Goal: Task Accomplishment & Management: Manage account settings

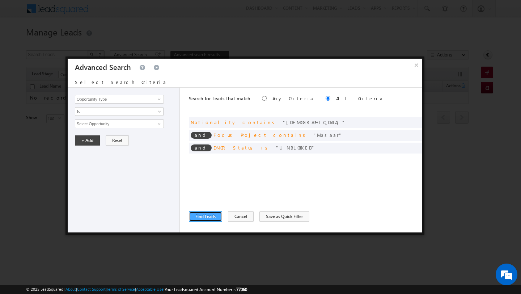
click at [205, 218] on button "Find Leads" at bounding box center [205, 216] width 33 height 10
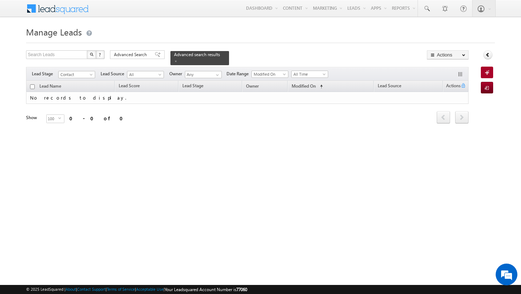
click at [137, 59] on div "Advanced Search Advanced Search Advanced search results" at bounding box center [169, 57] width 119 height 15
click at [136, 55] on span "Advanced Search" at bounding box center [131, 54] width 35 height 7
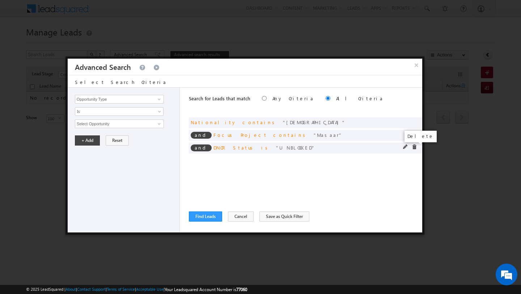
click at [413, 147] on span at bounding box center [414, 146] width 5 height 5
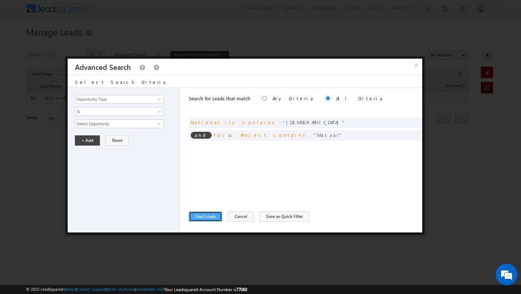
click at [194, 220] on button "Find Leads" at bounding box center [205, 216] width 33 height 10
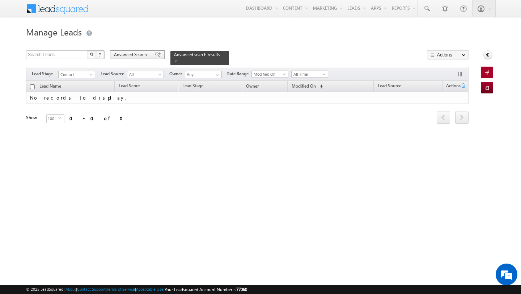
click at [133, 56] on span "Advanced Search" at bounding box center [131, 54] width 35 height 7
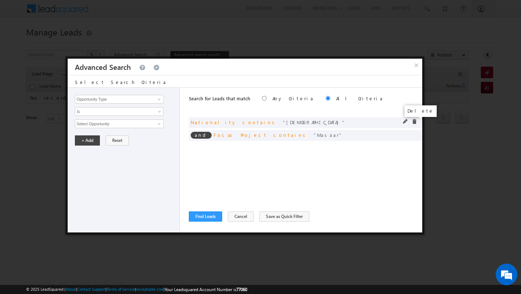
click at [414, 121] on span at bounding box center [414, 121] width 5 height 5
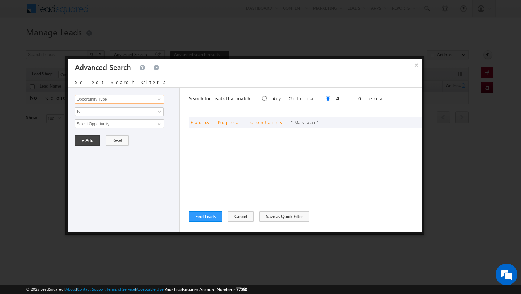
click at [115, 98] on input "Opportunity Type" at bounding box center [119, 99] width 89 height 9
click at [102, 117] on link "DNCR Status" at bounding box center [119, 114] width 89 height 8
type input "DNCR Status"
click at [96, 113] on span "Is" at bounding box center [114, 111] width 79 height 7
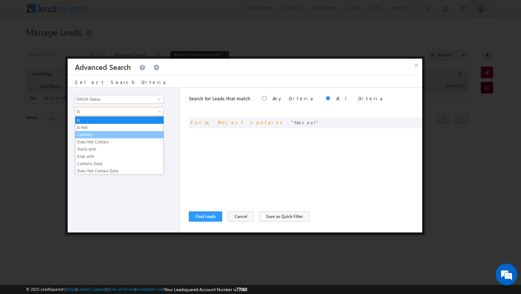
click at [95, 132] on link "Contains" at bounding box center [119, 134] width 88 height 7
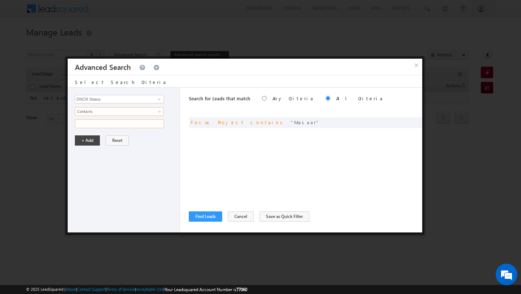
click at [94, 127] on input "text" at bounding box center [119, 123] width 89 height 9
type input "UNBLOCKED"
click at [90, 142] on button "+ Add" at bounding box center [87, 140] width 25 height 10
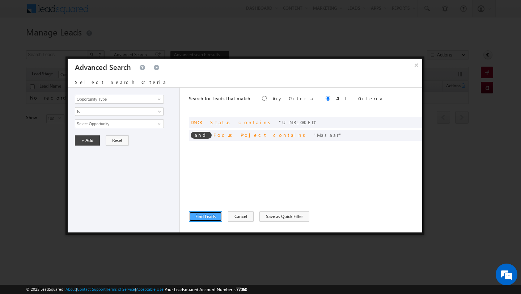
click at [203, 222] on button "Find Leads" at bounding box center [205, 216] width 33 height 10
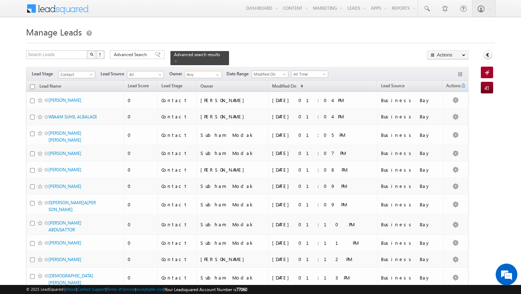
click at [211, 74] on input "Any" at bounding box center [203, 74] width 37 height 7
click at [215, 74] on span at bounding box center [218, 75] width 6 height 6
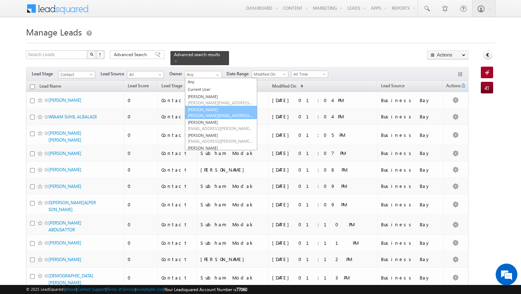
click at [208, 108] on link "Ankit Singh ankitkumar.singh@indglobal.ae" at bounding box center [221, 113] width 72 height 14
type input "[PERSON_NAME]"
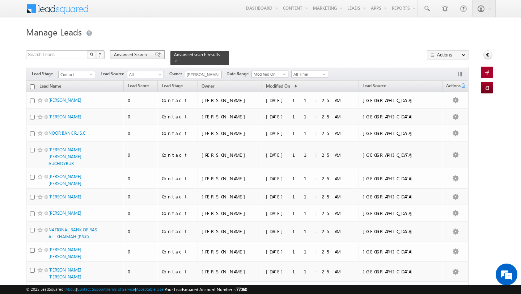
click at [140, 51] on div "Advanced Search" at bounding box center [137, 54] width 55 height 9
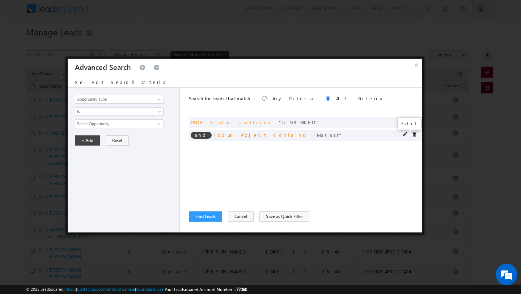
click at [404, 135] on span at bounding box center [405, 134] width 5 height 5
click at [130, 122] on input "Masaar" at bounding box center [119, 123] width 89 height 9
type input "polo"
click at [77, 143] on button "+ Add" at bounding box center [87, 140] width 25 height 10
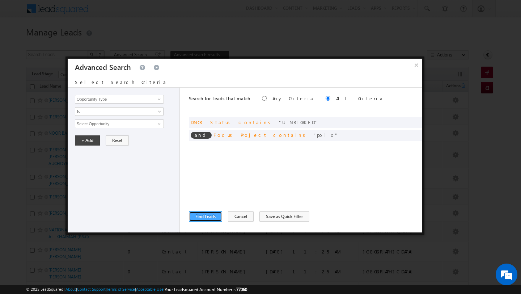
click at [201, 216] on button "Find Leads" at bounding box center [205, 216] width 33 height 10
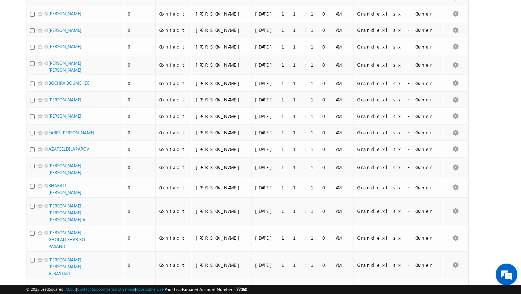
scroll to position [1702, 0]
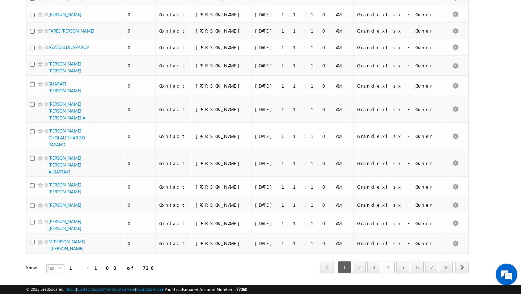
click at [390, 261] on link "4" at bounding box center [388, 267] width 13 height 12
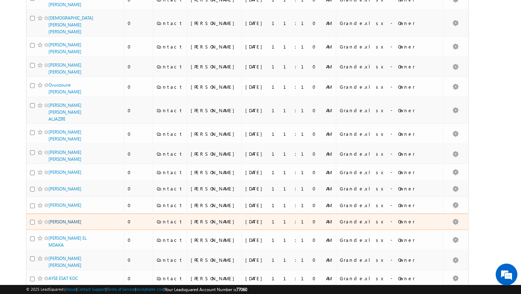
click at [71, 219] on link "AHMAD MOHAMED RASHID" at bounding box center [65, 221] width 33 height 5
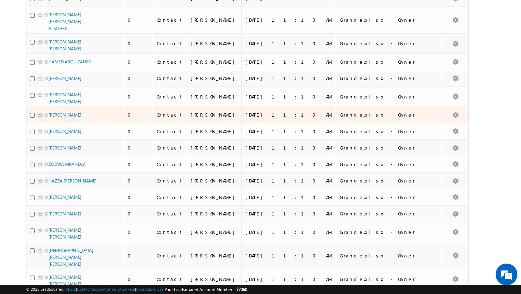
scroll to position [1432, 0]
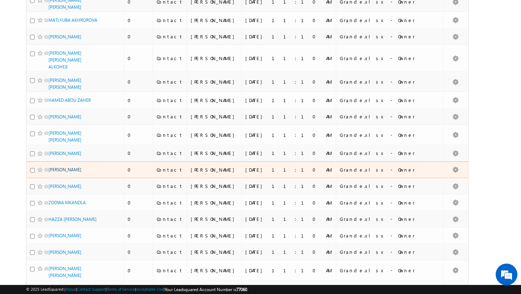
click at [66, 167] on link "MUHAMMAD AL LAMADANI" at bounding box center [65, 169] width 33 height 5
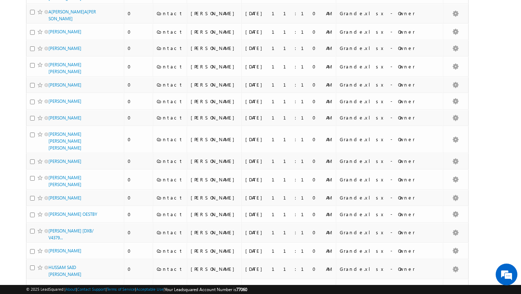
scroll to position [0, 0]
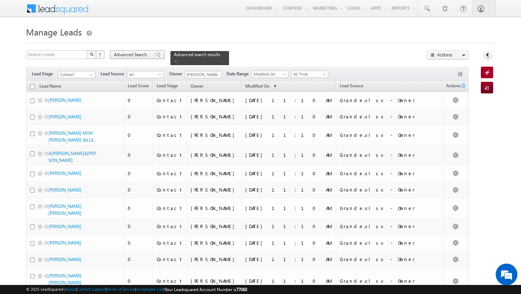
click at [135, 52] on span "Advanced Search" at bounding box center [131, 54] width 35 height 7
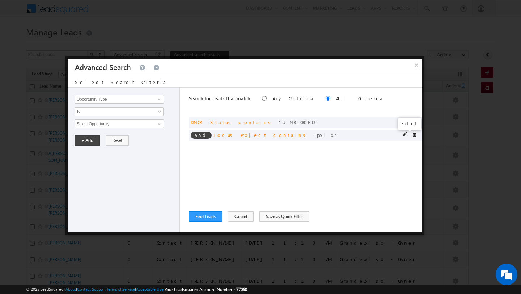
click at [405, 135] on span at bounding box center [405, 134] width 5 height 5
click at [138, 123] on input "polo" at bounding box center [119, 123] width 89 height 9
type input "masaar"
click at [81, 142] on button "+ Add" at bounding box center [87, 140] width 25 height 10
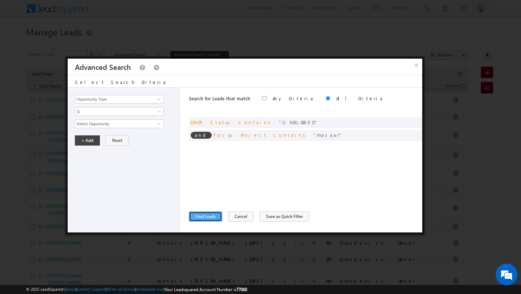
click at [206, 220] on button "Find Leads" at bounding box center [205, 216] width 33 height 10
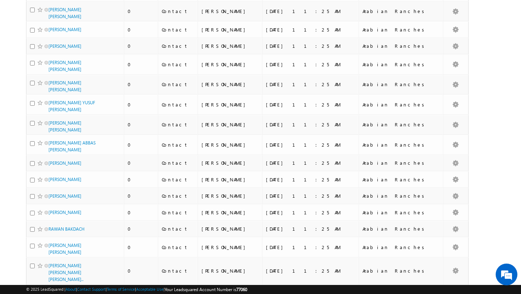
scroll to position [1687, 0]
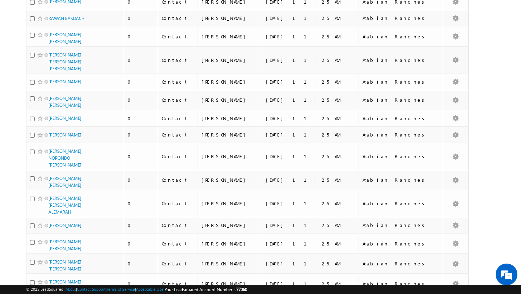
click at [54, 280] on li "100" at bounding box center [50, 280] width 17 height 7
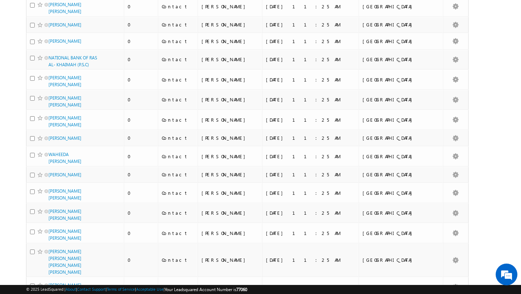
scroll to position [0, 0]
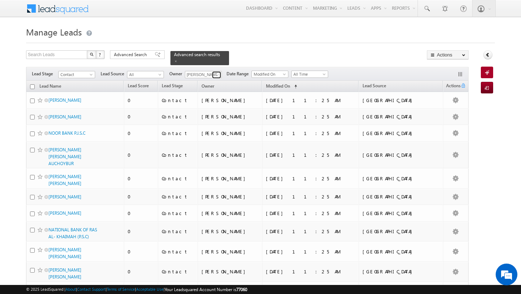
click at [217, 76] on span at bounding box center [218, 75] width 6 height 6
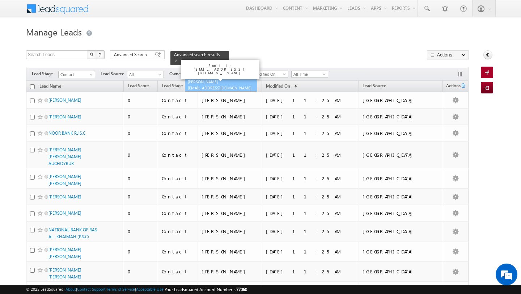
click at [213, 83] on link "Shubham Tripathi shubhamdutta.tripathi@indglobal.ae" at bounding box center [221, 85] width 72 height 14
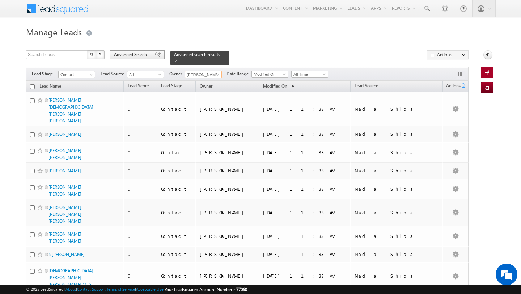
type input "[PERSON_NAME]"
click at [143, 55] on span "Advanced Search" at bounding box center [131, 54] width 35 height 7
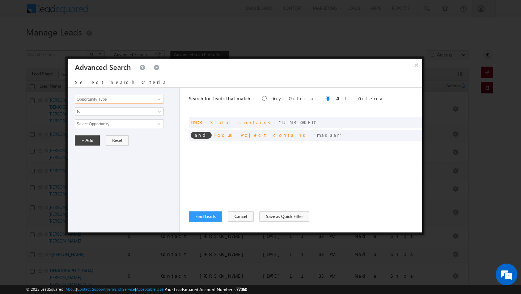
click at [136, 103] on input "Opportunity Type" at bounding box center [119, 99] width 89 height 9
click at [158, 98] on span at bounding box center [159, 99] width 6 height 6
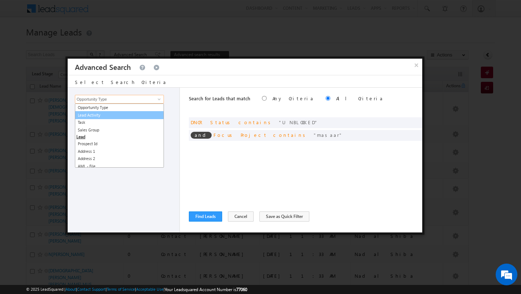
click at [144, 115] on link "Lead Activity" at bounding box center [119, 115] width 89 height 8
type input "Lead Activity"
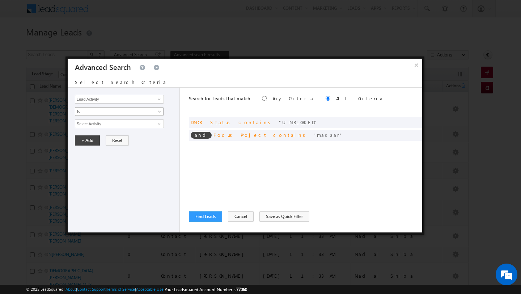
click at [159, 110] on span at bounding box center [160, 113] width 6 height 6
click at [149, 128] on link "Is Not" at bounding box center [119, 127] width 88 height 7
click at [140, 126] on input "Select Activity" at bounding box center [119, 123] width 89 height 9
click at [157, 126] on span at bounding box center [159, 124] width 6 height 6
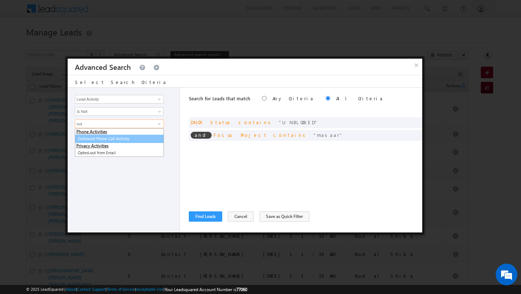
click at [106, 140] on link "Outbound Phone Call Activity" at bounding box center [119, 139] width 89 height 8
type input "Outbound Phone Call Activity"
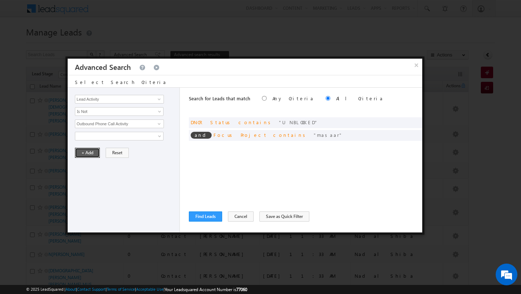
click at [94, 152] on button "+ Add" at bounding box center [87, 153] width 25 height 10
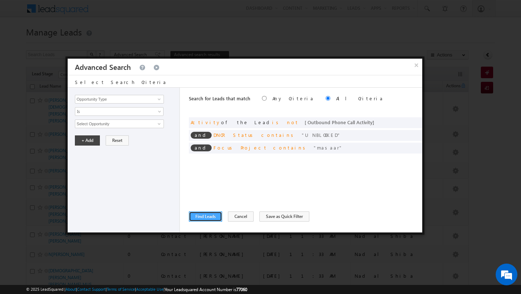
click at [202, 218] on button "Find Leads" at bounding box center [205, 216] width 33 height 10
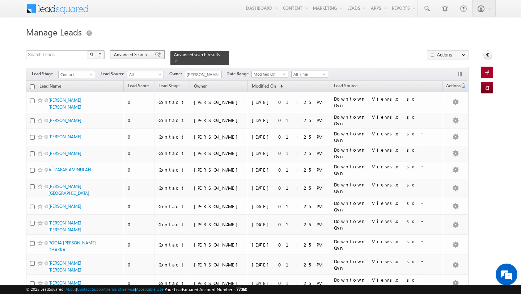
click at [131, 54] on span "Advanced Search" at bounding box center [131, 54] width 35 height 7
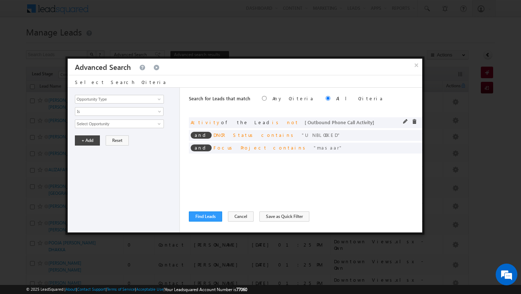
click at [414, 121] on span at bounding box center [414, 121] width 5 height 5
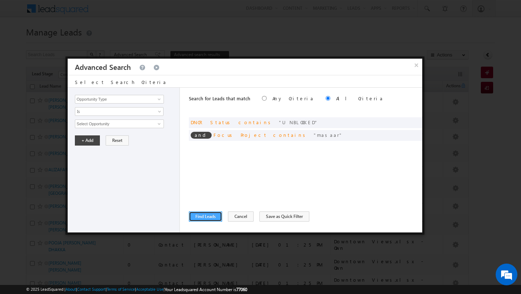
click at [211, 216] on button "Find Leads" at bounding box center [205, 216] width 33 height 10
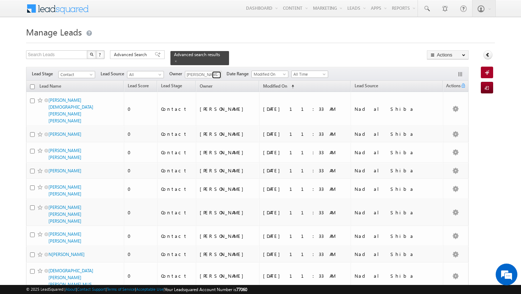
click at [216, 73] on span at bounding box center [218, 75] width 6 height 6
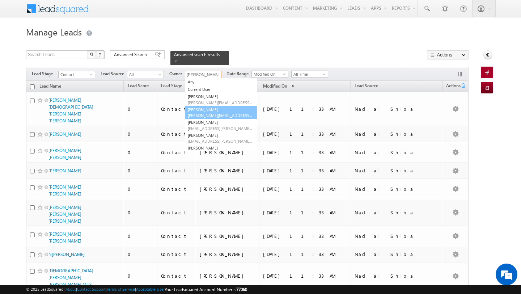
click at [205, 113] on span "ankitkumar.singh@indglobal.ae" at bounding box center [220, 115] width 65 height 5
type input "[PERSON_NAME]"
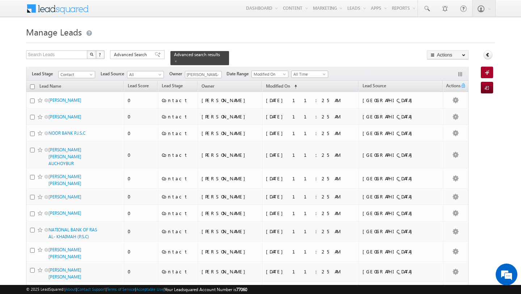
click at [209, 33] on h1 "Manage Leads" at bounding box center [260, 31] width 469 height 14
click at [34, 87] on input "checkbox" at bounding box center [32, 86] width 5 height 5
checkbox input "true"
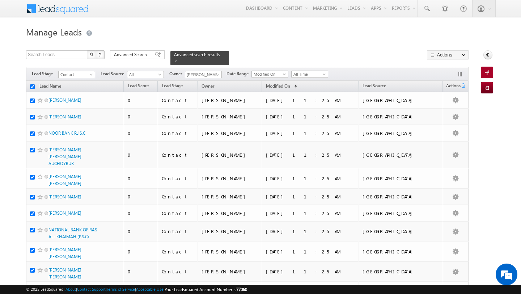
checkbox input "true"
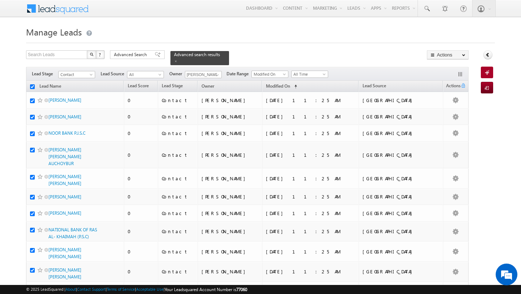
checkbox input "true"
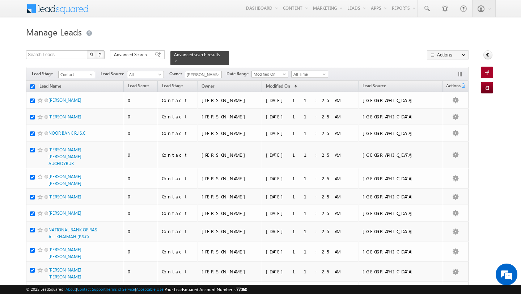
checkbox input "true"
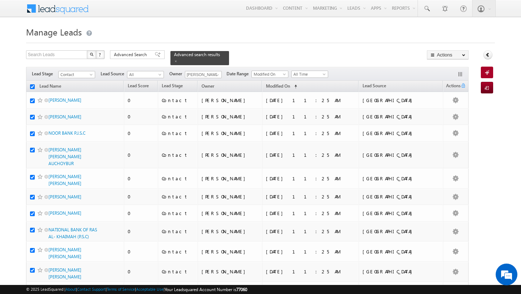
checkbox input "true"
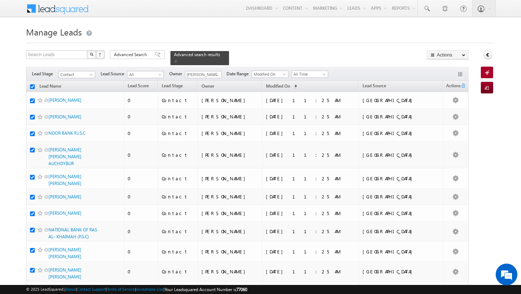
checkbox input "true"
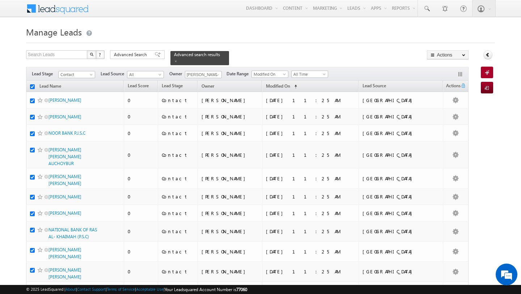
checkbox input "true"
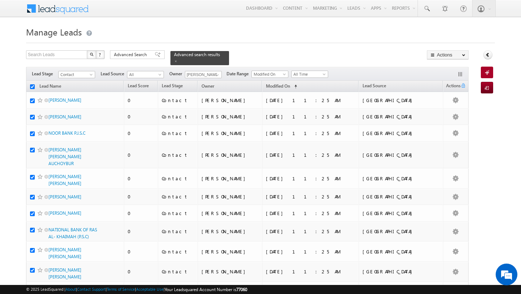
checkbox input "true"
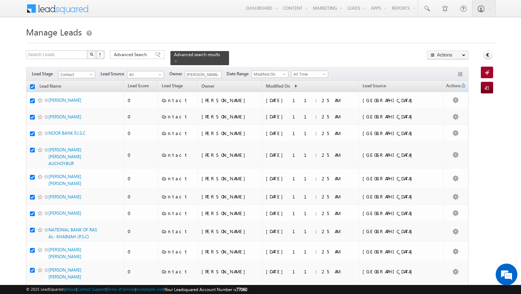
checkbox input "true"
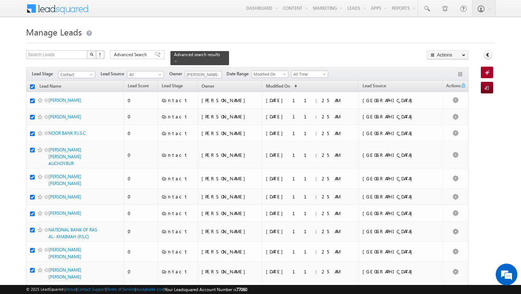
checkbox input "true"
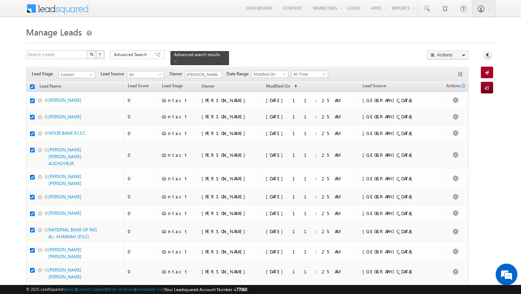
checkbox input "true"
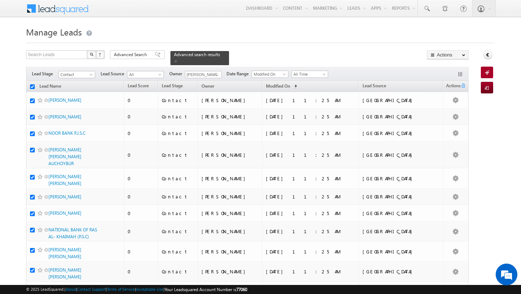
checkbox input "true"
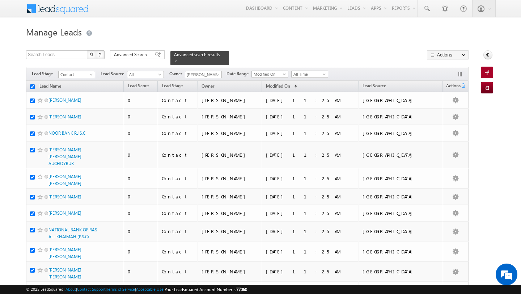
checkbox input "true"
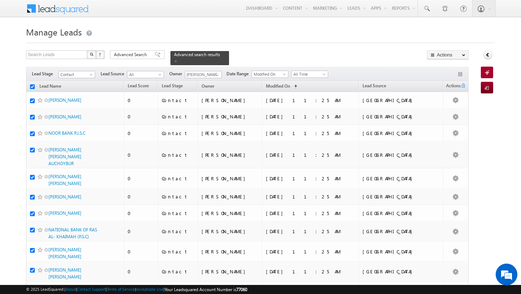
checkbox input "true"
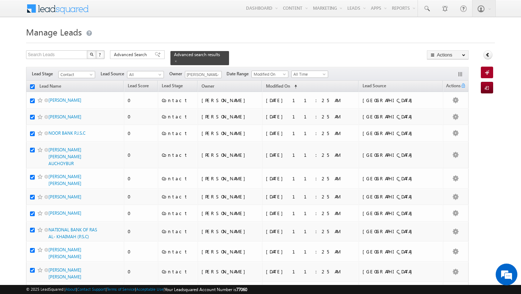
checkbox input "true"
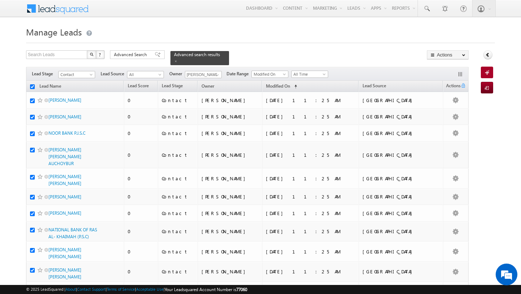
checkbox input "true"
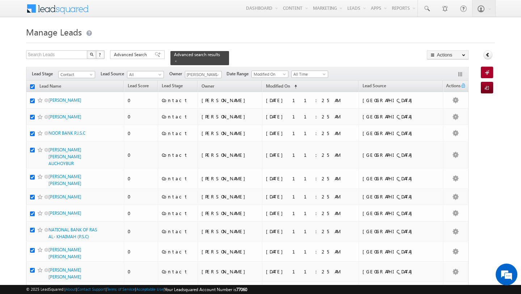
checkbox input "true"
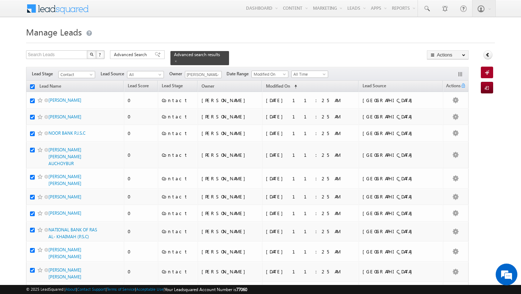
checkbox input "true"
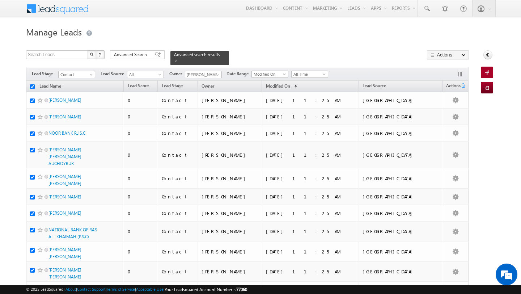
checkbox input "true"
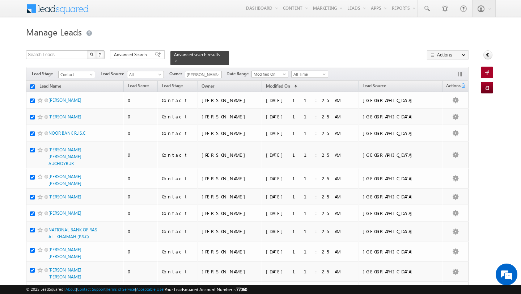
checkbox input "true"
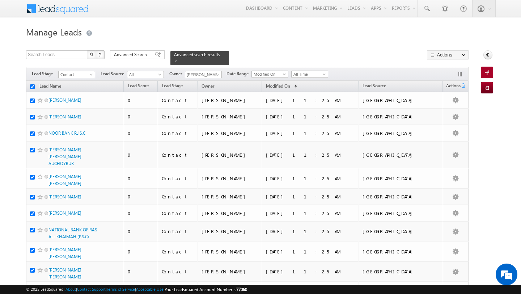
checkbox input "true"
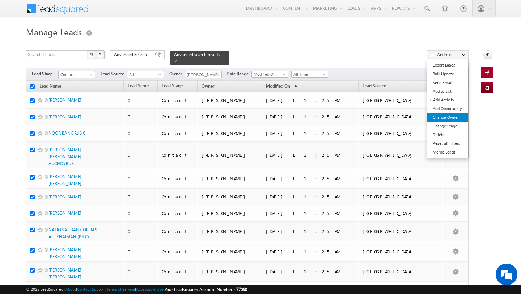
click at [452, 117] on link "Change Owner" at bounding box center [447, 117] width 41 height 9
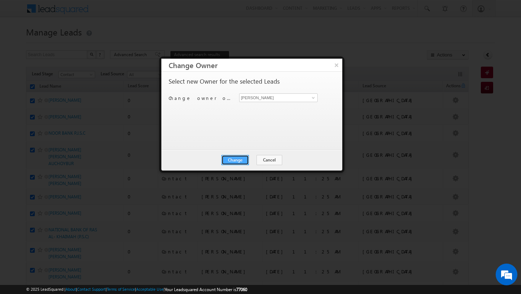
click at [244, 163] on button "Change" at bounding box center [236, 160] width 28 height 10
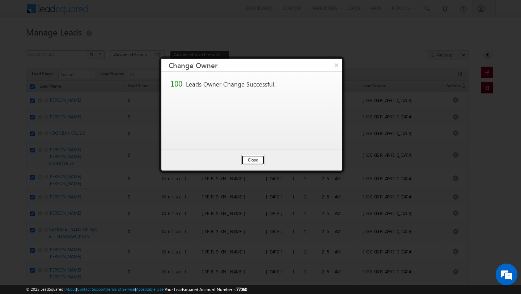
click at [258, 159] on button "Close" at bounding box center [252, 160] width 23 height 10
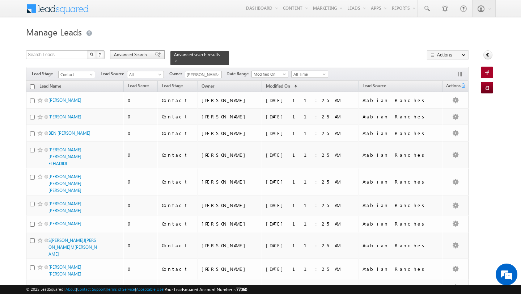
click at [136, 55] on span "Advanced Search" at bounding box center [131, 54] width 35 height 7
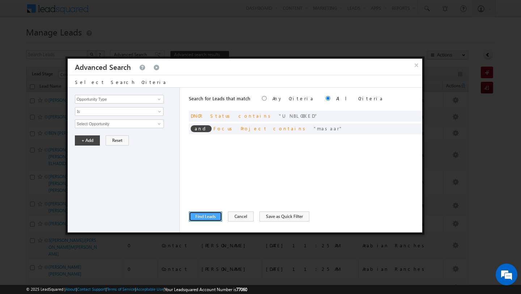
click at [205, 214] on button "Find Leads" at bounding box center [205, 216] width 33 height 10
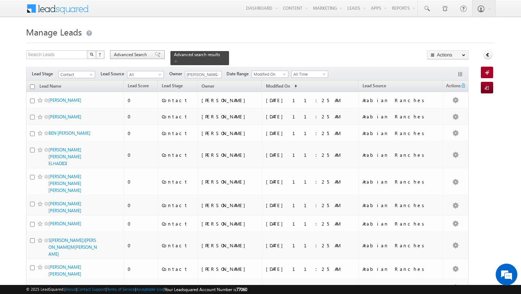
click at [133, 51] on div "Advanced Search" at bounding box center [137, 54] width 55 height 9
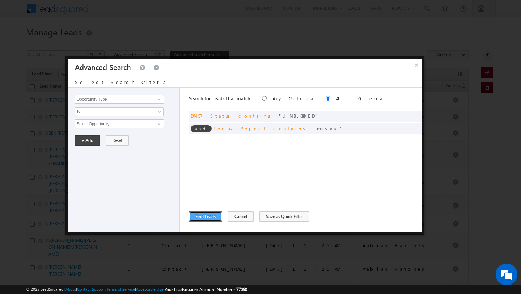
click at [208, 216] on button "Find Leads" at bounding box center [205, 216] width 33 height 10
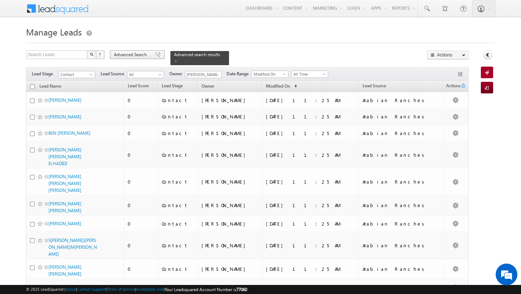
click at [122, 57] on span "Advanced Search" at bounding box center [131, 54] width 35 height 7
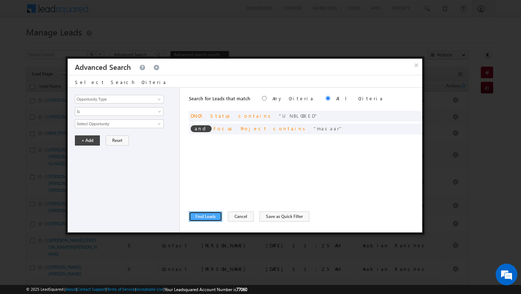
click at [204, 218] on button "Find Leads" at bounding box center [205, 216] width 33 height 10
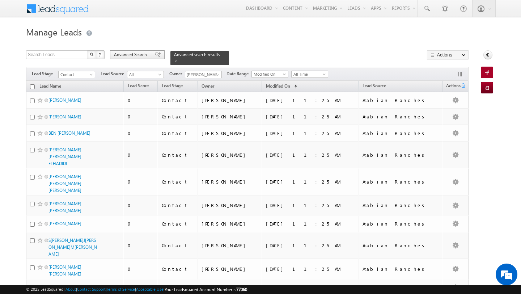
click at [127, 57] on span "Advanced Search" at bounding box center [131, 54] width 35 height 7
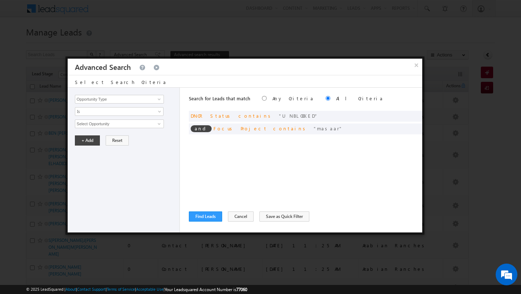
click at [198, 211] on div "Search for Leads that match Any Criteria All Criteria Note that the current tri…" at bounding box center [305, 160] width 233 height 145
click at [198, 217] on button "Find Leads" at bounding box center [205, 216] width 33 height 10
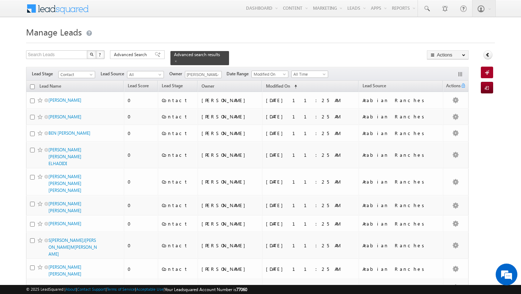
click at [33, 85] on input "checkbox" at bounding box center [32, 86] width 5 height 5
checkbox input "true"
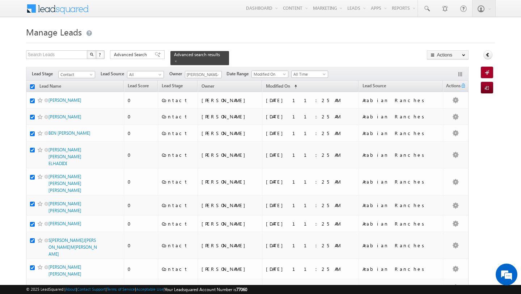
checkbox input "true"
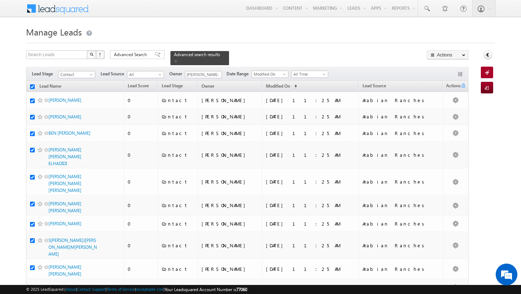
checkbox input "true"
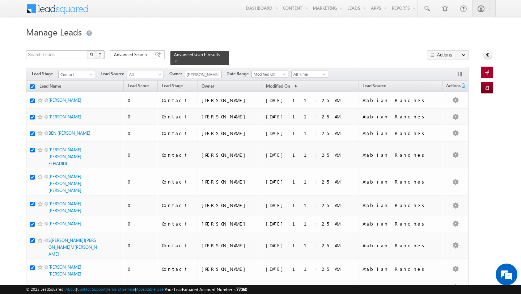
checkbox input "true"
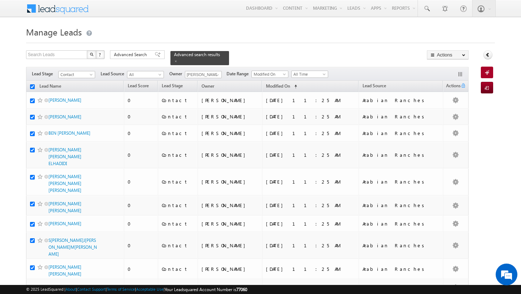
checkbox input "true"
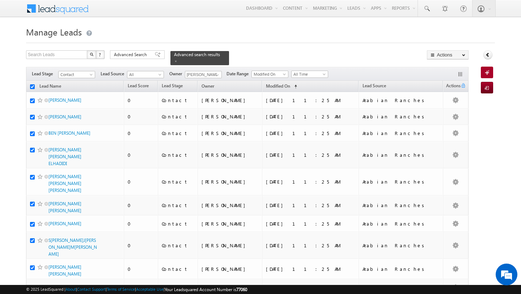
checkbox input "true"
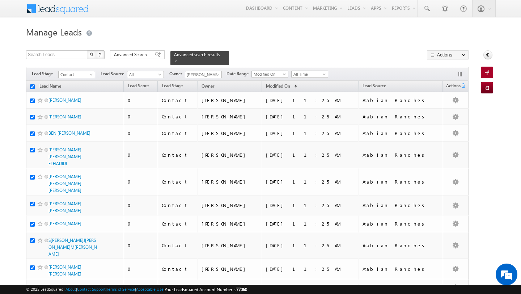
checkbox input "true"
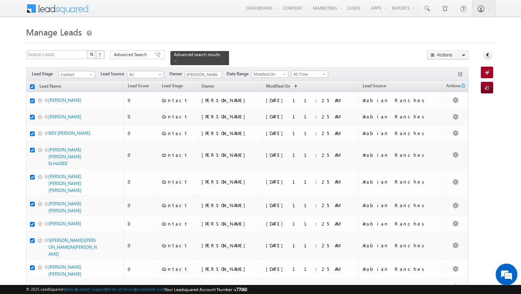
checkbox input "true"
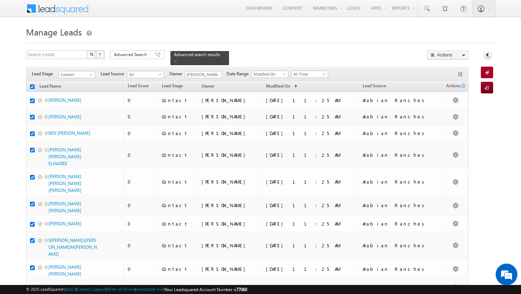
checkbox input "true"
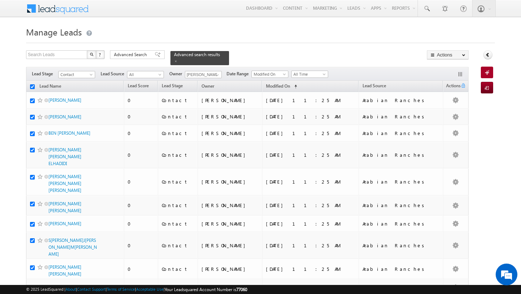
checkbox input "true"
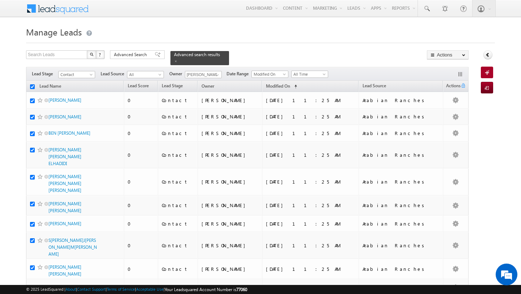
checkbox input "true"
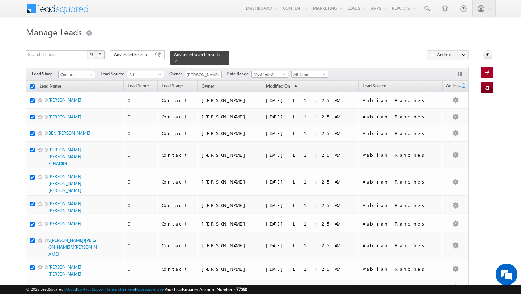
checkbox input "true"
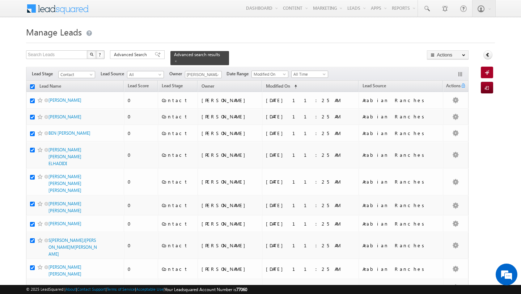
checkbox input "true"
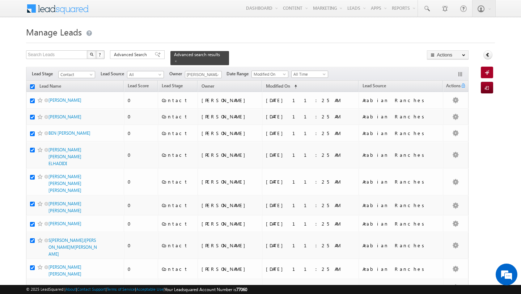
checkbox input "true"
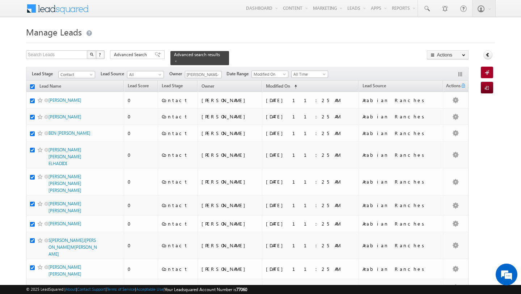
checkbox input "true"
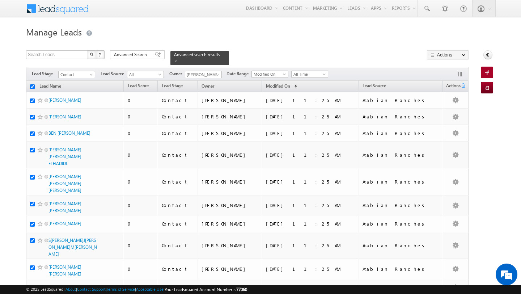
checkbox input "true"
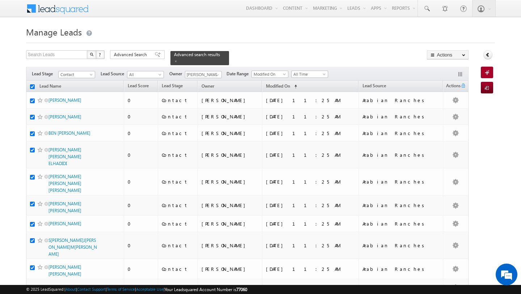
checkbox input "true"
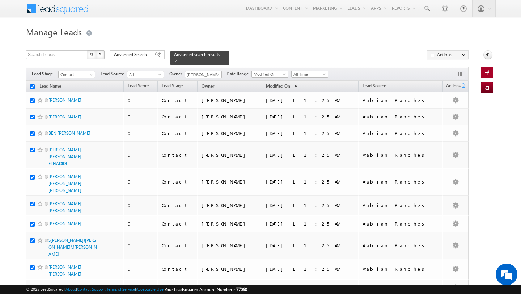
checkbox input "true"
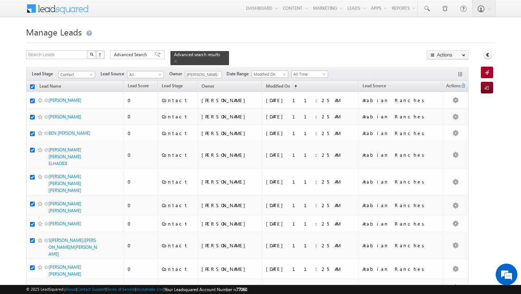
checkbox input "true"
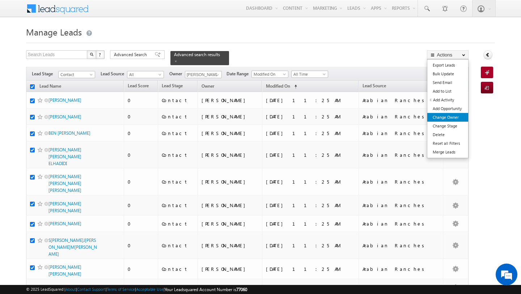
click at [450, 117] on link "Change Owner" at bounding box center [447, 117] width 41 height 9
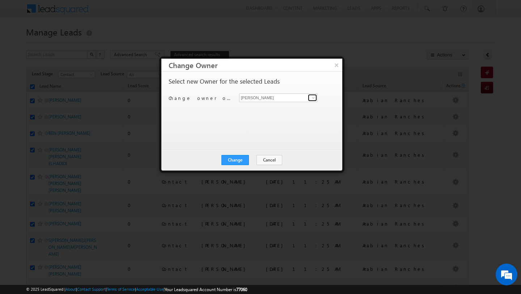
click at [316, 100] on span at bounding box center [314, 98] width 6 height 6
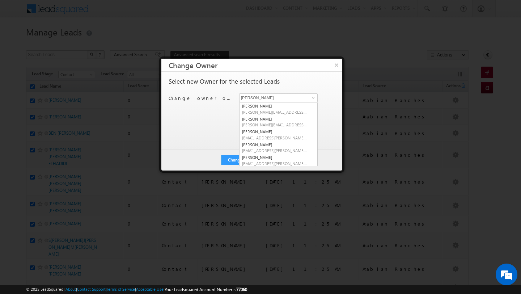
click at [215, 110] on div "Select new Owner for the selected Leads Change owner of 100 leads to Shubham Tr…" at bounding box center [251, 107] width 165 height 58
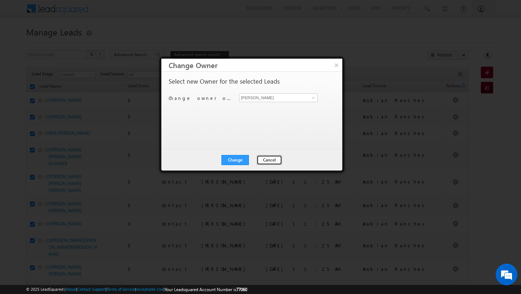
click at [271, 157] on button "Cancel" at bounding box center [270, 160] width 26 height 10
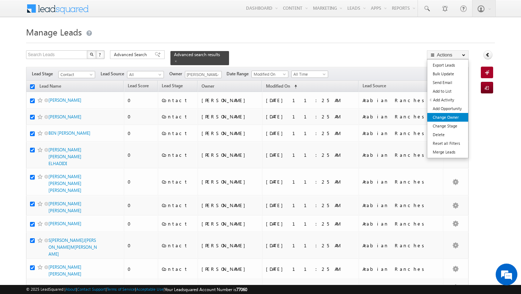
click at [453, 118] on link "Change Owner" at bounding box center [447, 117] width 41 height 9
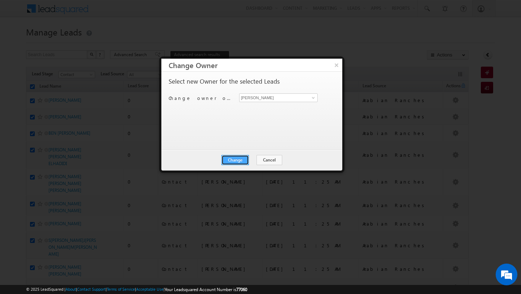
click at [243, 158] on button "Change" at bounding box center [236, 160] width 28 height 10
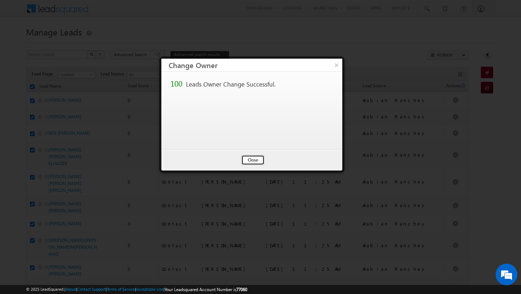
click at [258, 160] on button "Close" at bounding box center [252, 160] width 23 height 10
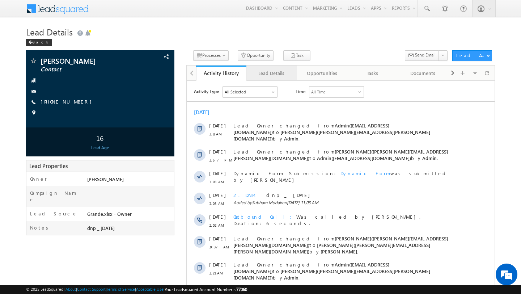
click at [268, 75] on div "Lead Details" at bounding box center [271, 73] width 38 height 9
click at [261, 72] on div "Lead Details" at bounding box center [271, 73] width 38 height 9
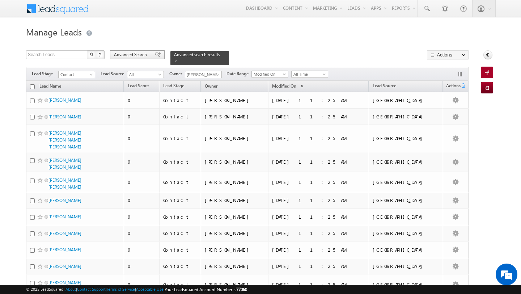
click at [135, 54] on span "Advanced Search" at bounding box center [131, 54] width 35 height 7
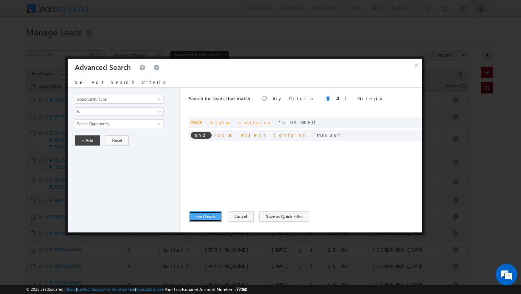
click at [203, 218] on button "Find Leads" at bounding box center [205, 216] width 33 height 10
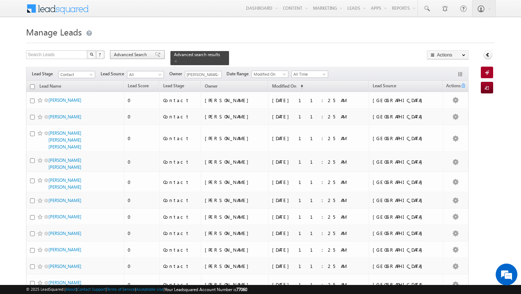
click at [131, 56] on span "Advanced Search" at bounding box center [131, 54] width 35 height 7
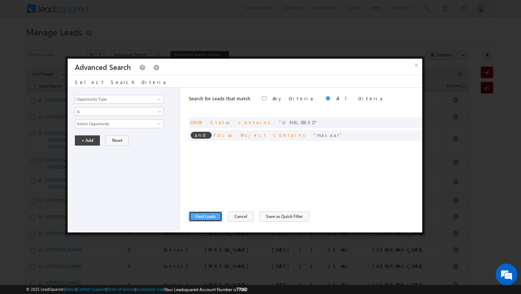
click at [204, 217] on button "Find Leads" at bounding box center [205, 216] width 33 height 10
